Goal: Transaction & Acquisition: Purchase product/service

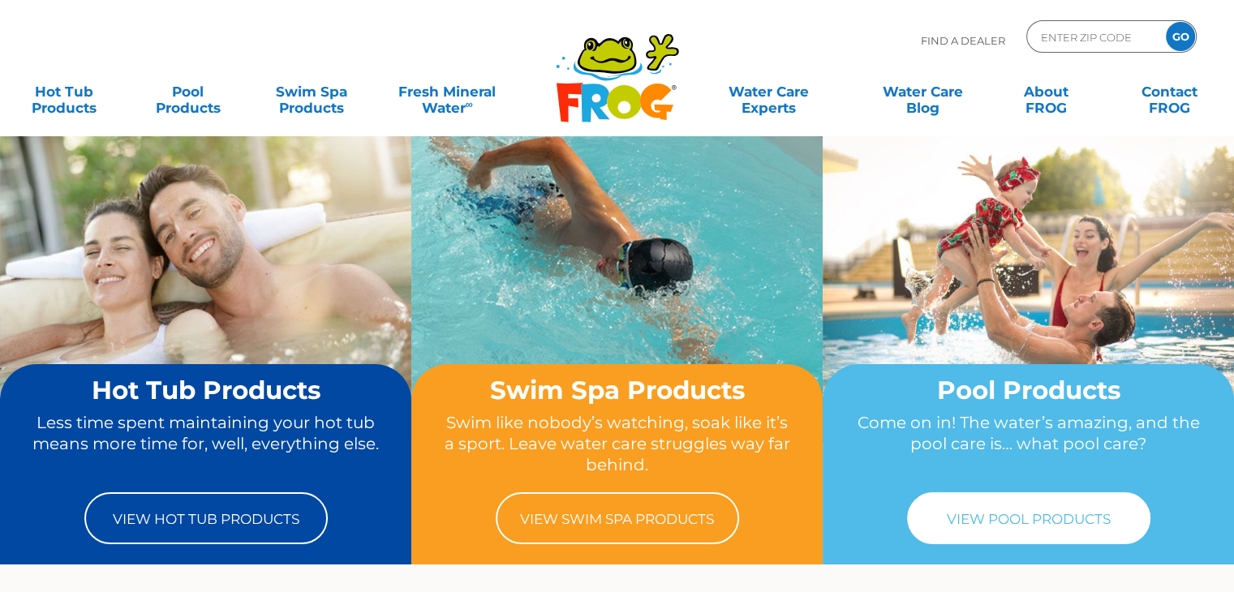
click at [956, 532] on link "View Pool Products" at bounding box center [1028, 518] width 243 height 52
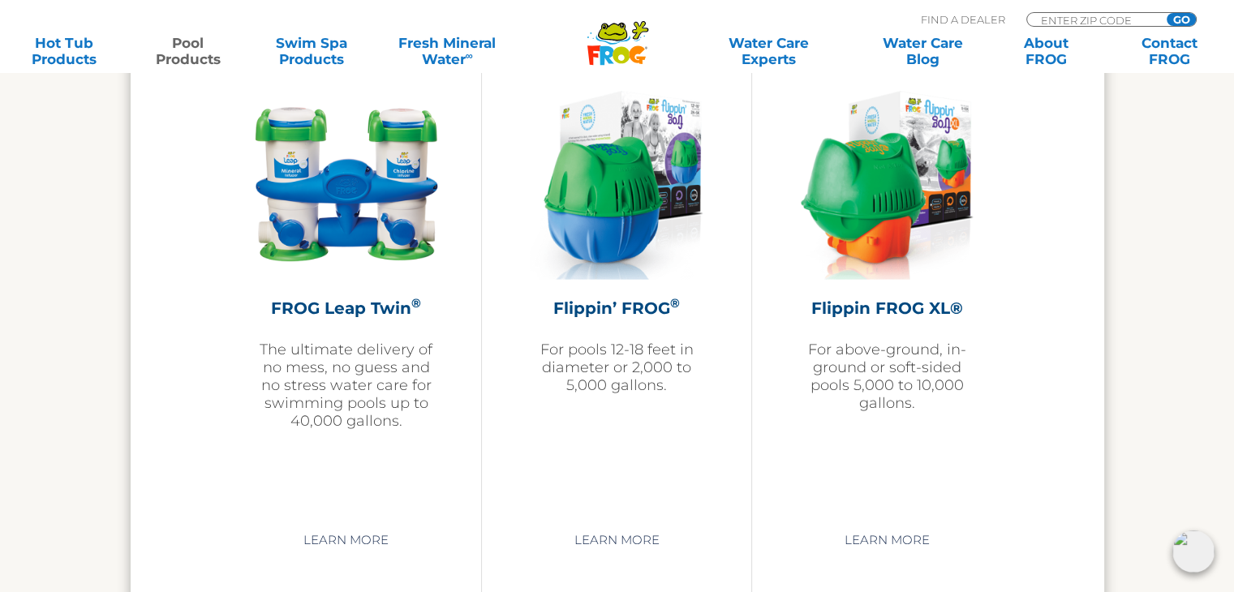
scroll to position [3467, 0]
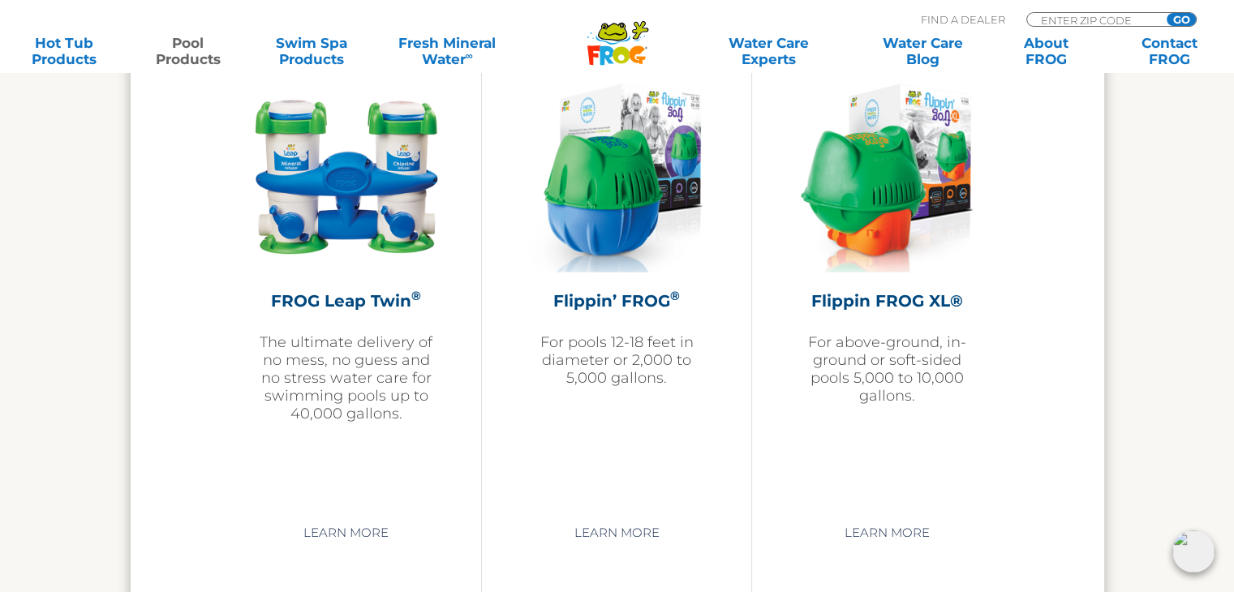
drag, startPoint x: 1245, startPoint y: 59, endPoint x: 1245, endPoint y: 397, distance: 338.3
click at [595, 296] on h2 "Flippin’ FROG ®" at bounding box center [616, 301] width 188 height 24
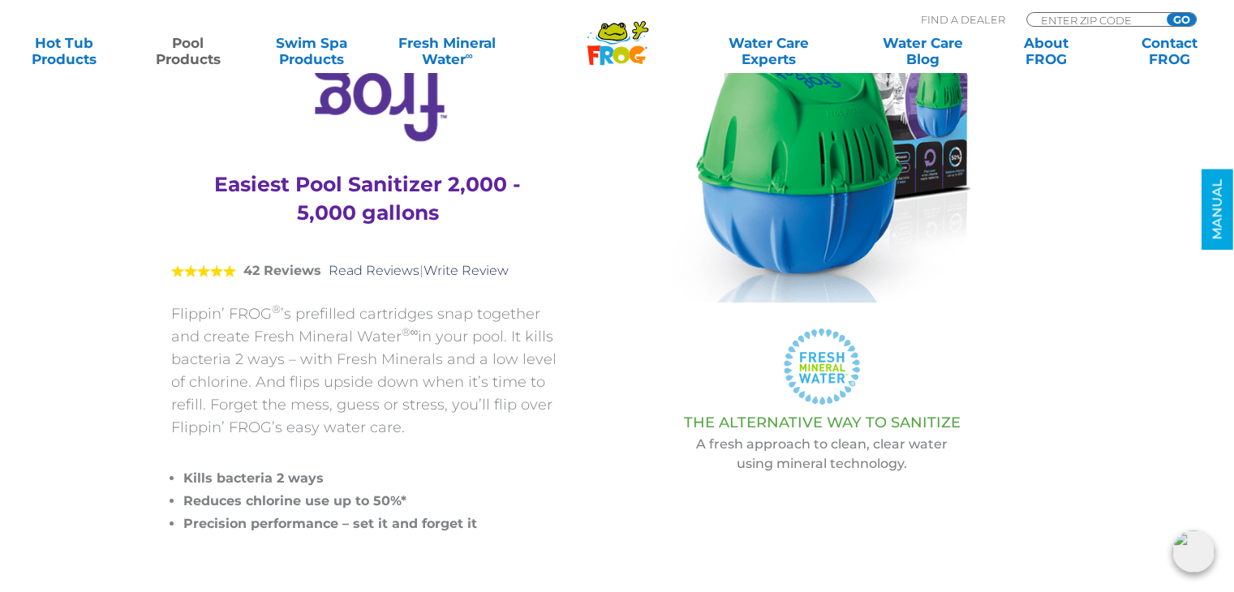
scroll to position [220, 0]
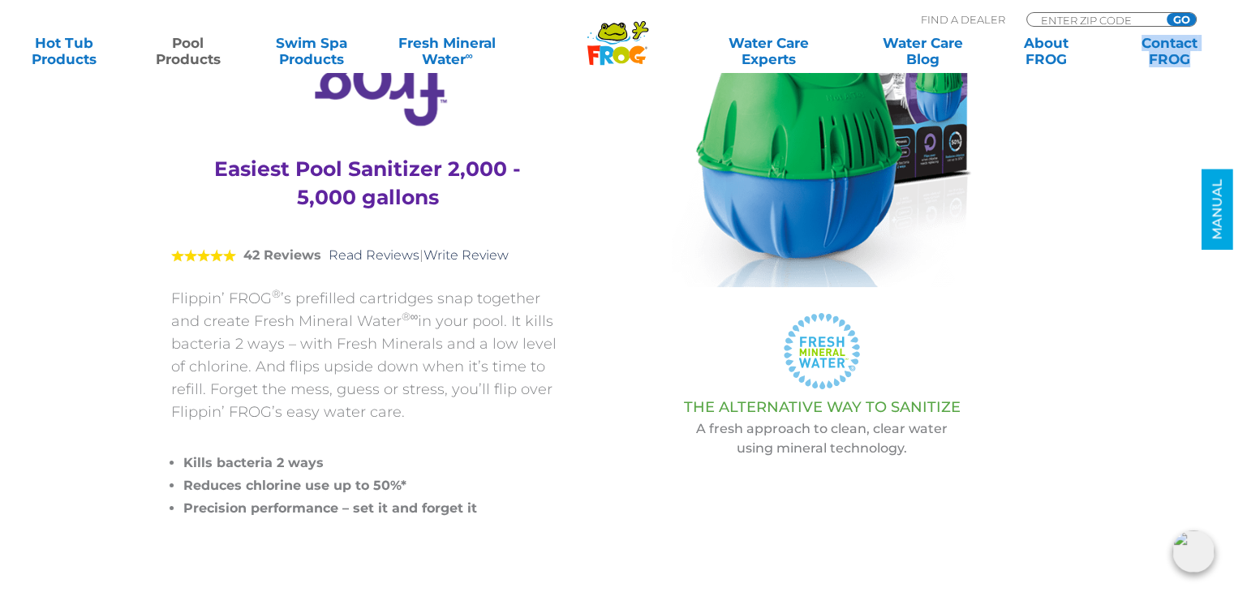
drag, startPoint x: 1223, startPoint y: 48, endPoint x: 1230, endPoint y: 69, distance: 22.1
click at [1230, 69] on div ".st130{clip-path:url(#SVGID_2_);fill-rule:evenodd;clip-rule:evenodd;fill:#C3CC0…" at bounding box center [617, 36] width 1234 height 73
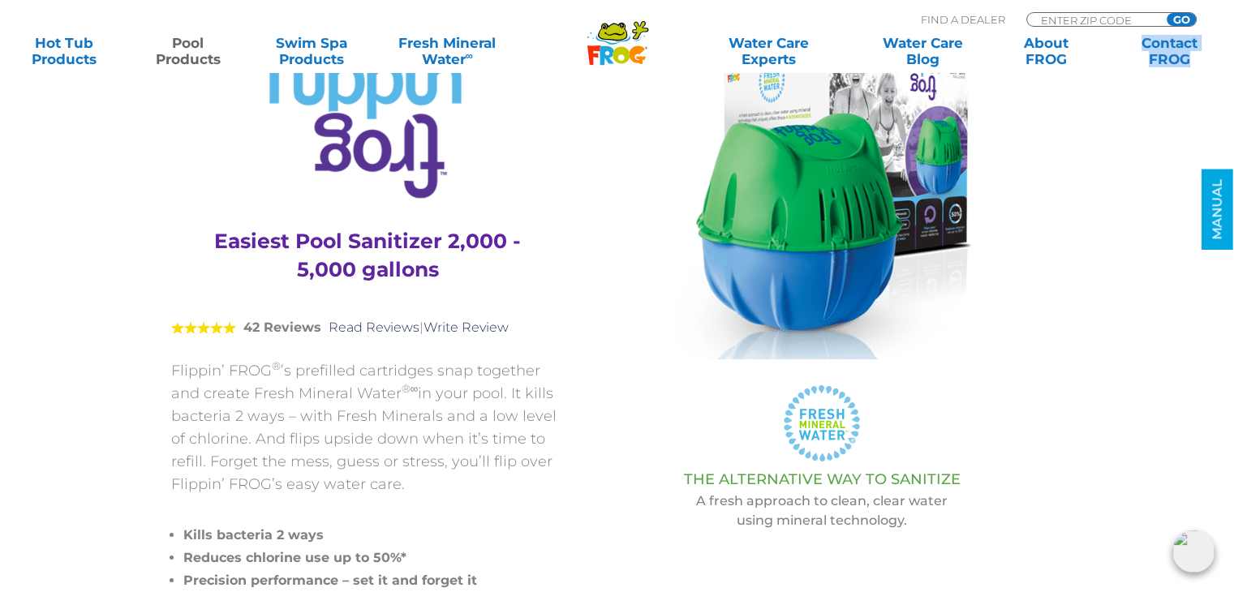
scroll to position [163, 0]
